Goal: Task Accomplishment & Management: Manage account settings

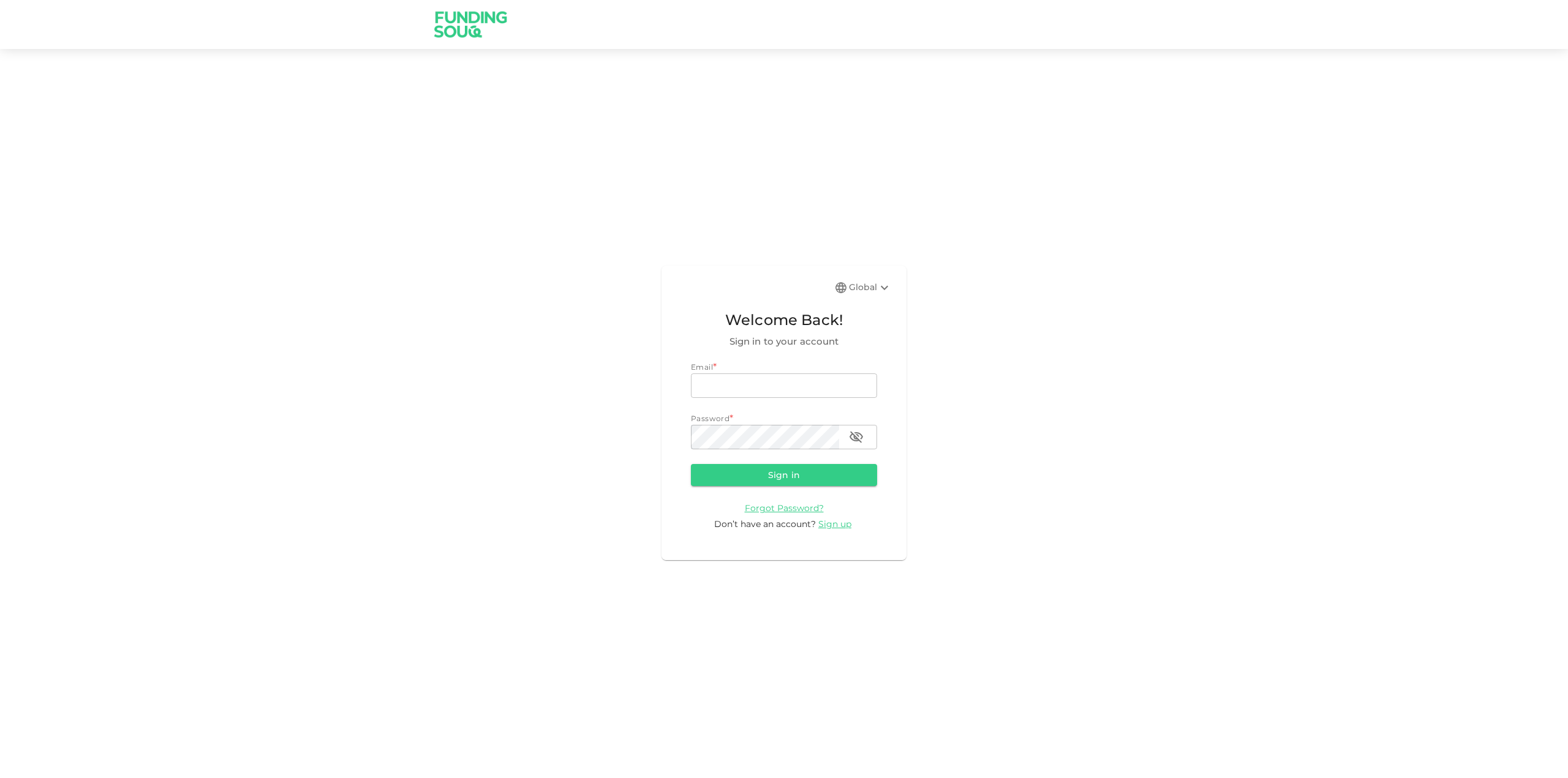
type input "[EMAIL_ADDRESS][DOMAIN_NAME]"
click at [835, 476] on button "Sign in" at bounding box center [784, 475] width 186 height 22
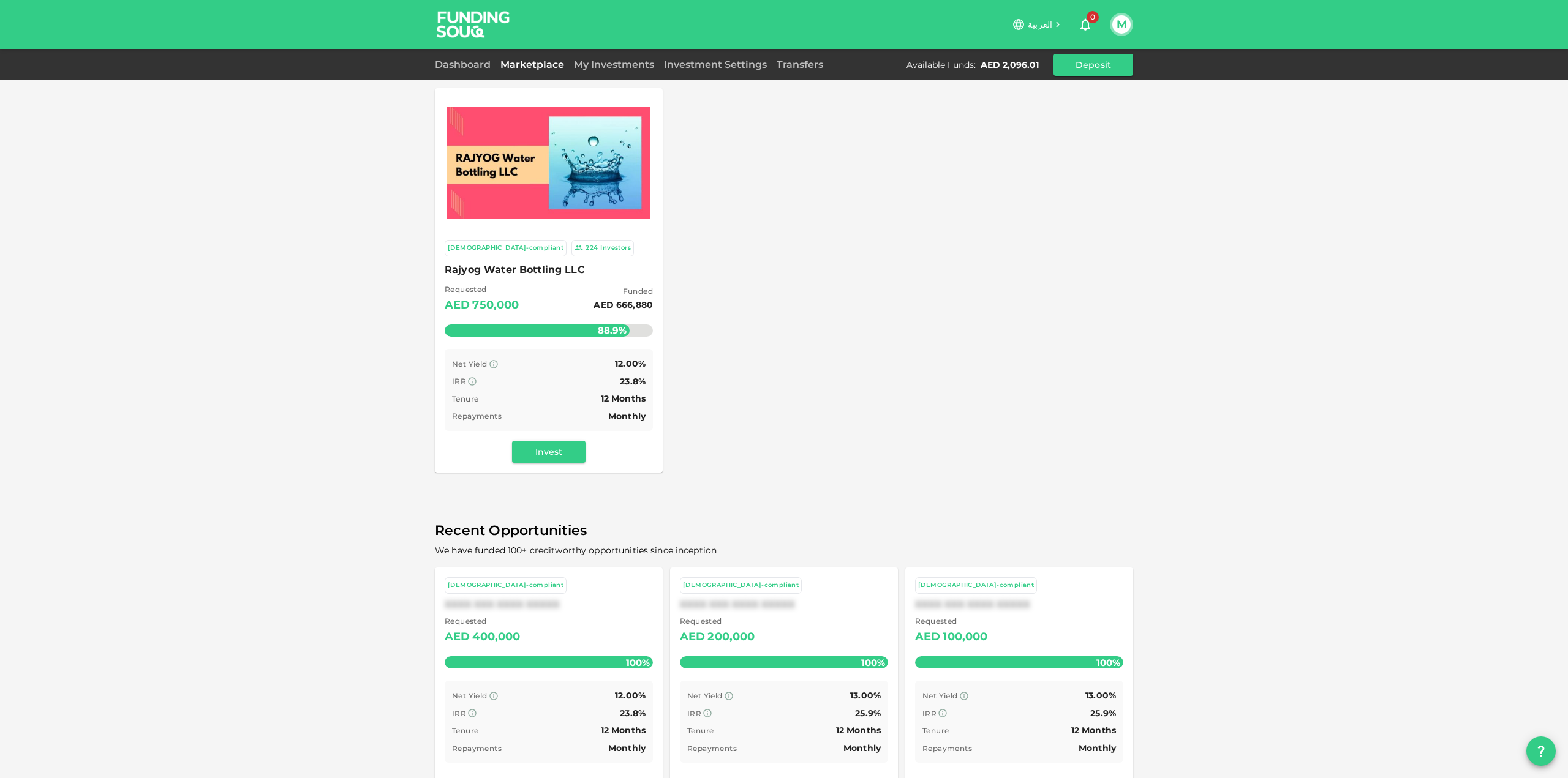
click at [616, 217] on img at bounding box center [549, 163] width 203 height 113
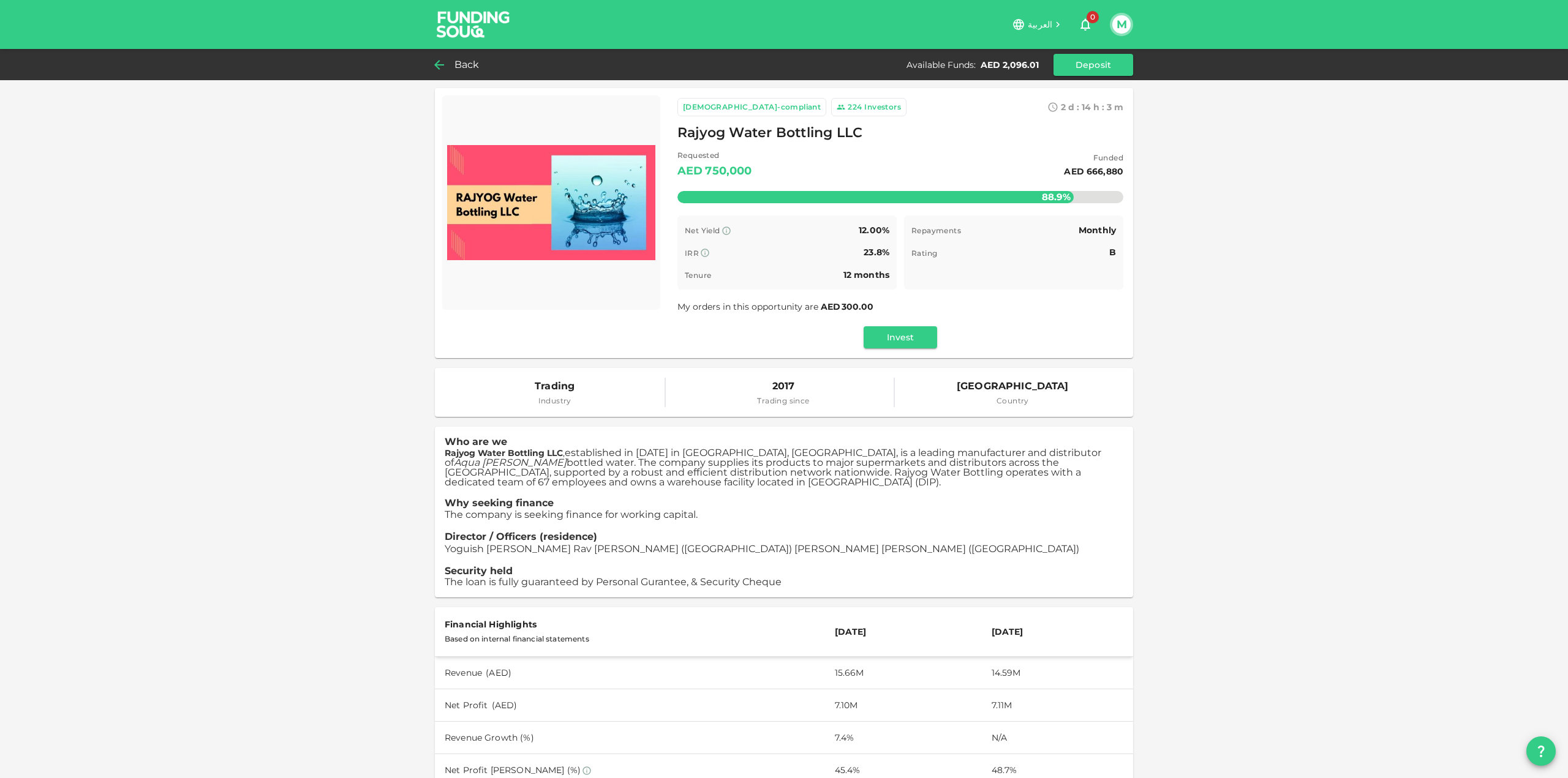
click at [468, 64] on span "Back" at bounding box center [467, 65] width 25 height 17
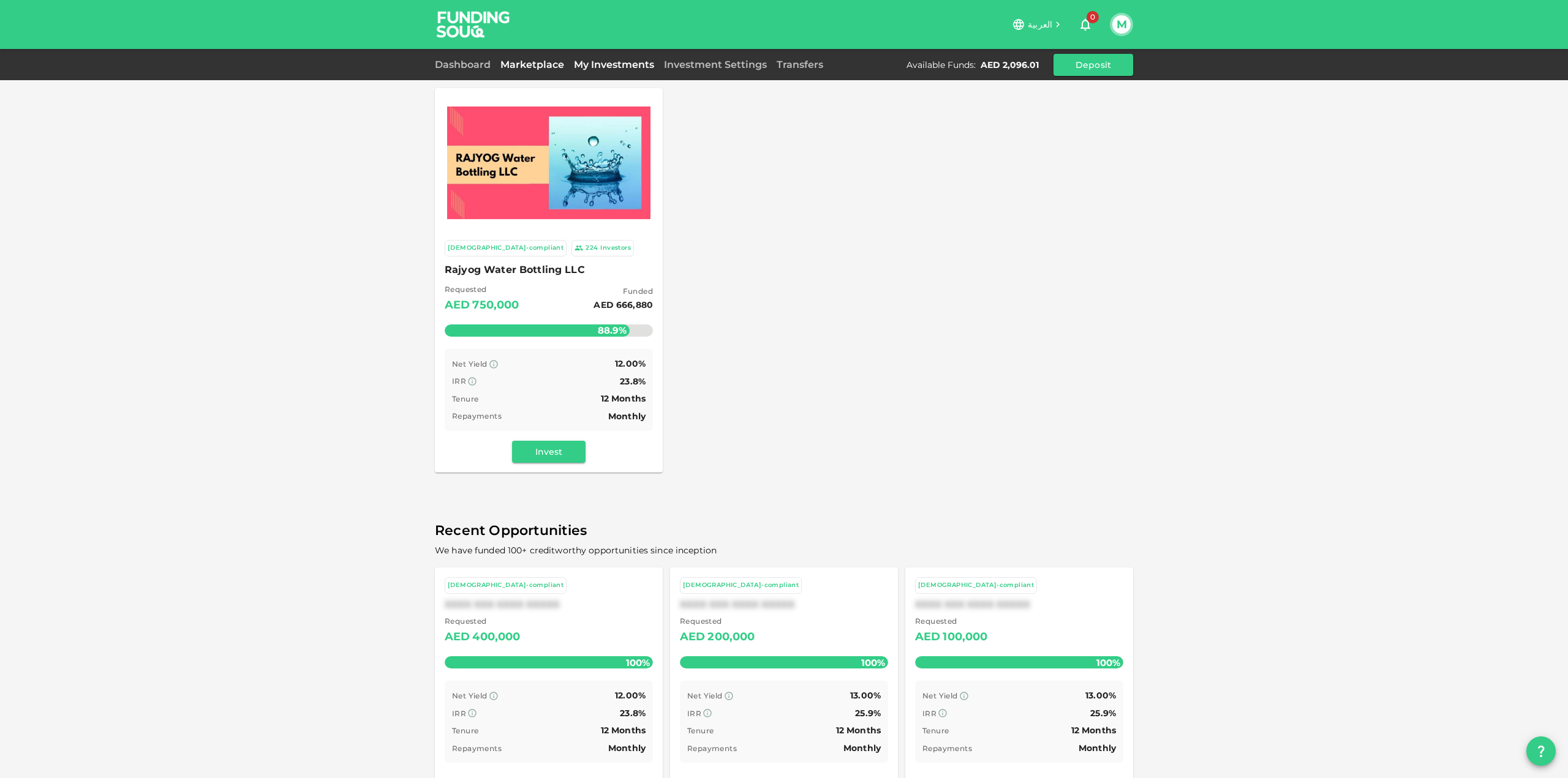
click at [593, 59] on link "My Investments" at bounding box center [614, 64] width 90 height 11
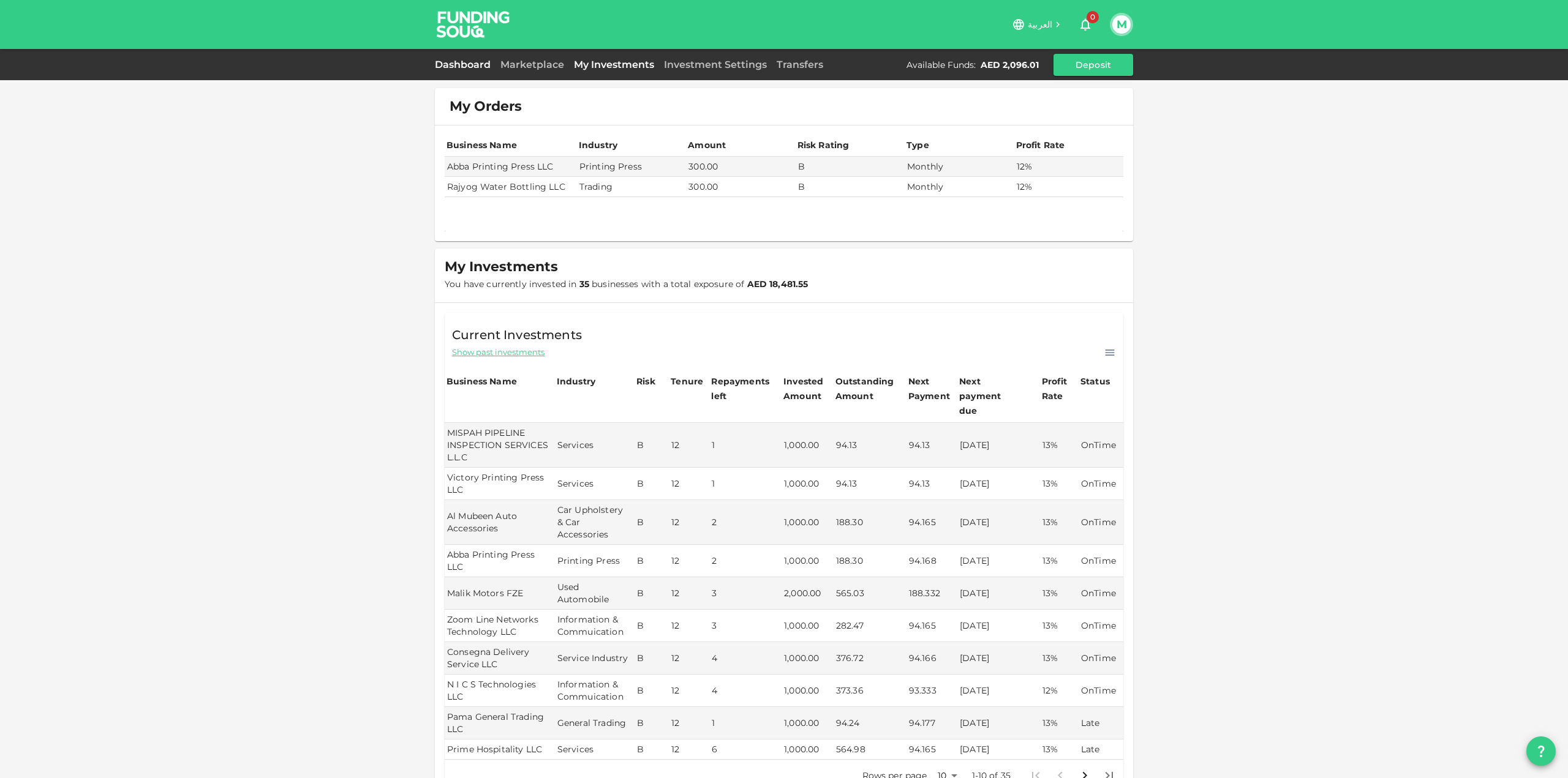
click at [477, 63] on link "Dashboard" at bounding box center [465, 64] width 61 height 11
